Goal: Obtain resource: Download file/media

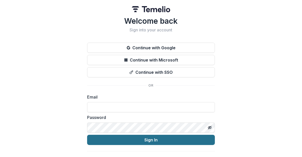
type input "**********"
click at [152, 140] on button "Sign In" at bounding box center [151, 140] width 128 height 10
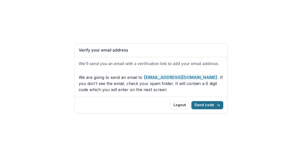
click at [215, 103] on button "Send code" at bounding box center [207, 105] width 32 height 8
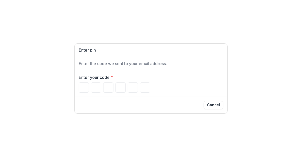
type input "*"
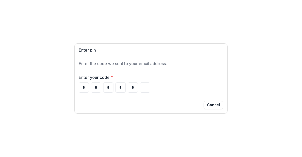
type input "*"
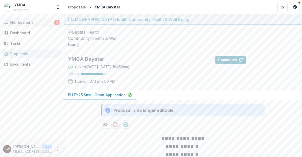
click at [32, 24] on span "Notifications" at bounding box center [32, 22] width 44 height 4
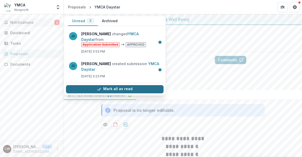
click at [125, 90] on button "Mark all as read" at bounding box center [114, 89] width 97 height 8
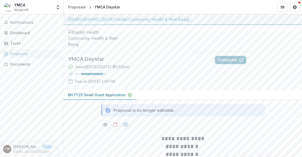
click at [180, 52] on div at bounding box center [183, 38] width 238 height 27
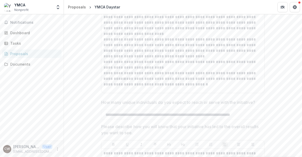
scroll to position [880, 0]
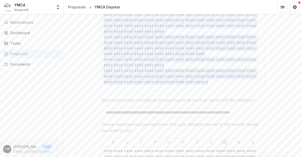
drag, startPoint x: 102, startPoint y: 44, endPoint x: 199, endPoint y: 115, distance: 119.8
click at [199, 91] on div "**********" at bounding box center [182, 50] width 163 height 81
copy div "**********"
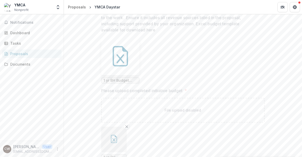
scroll to position [1382, 0]
click at [123, 66] on icon at bounding box center [120, 56] width 20 height 20
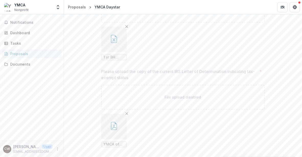
scroll to position [1482, 0]
click at [115, 43] on icon "button" at bounding box center [114, 39] width 8 height 8
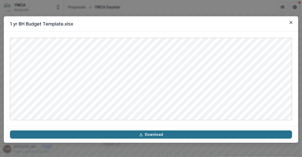
click at [161, 134] on link "Download" at bounding box center [151, 134] width 282 height 8
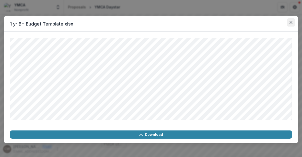
click at [289, 22] on icon "Close" at bounding box center [290, 22] width 3 height 3
